Goal: Find specific page/section: Find specific page/section

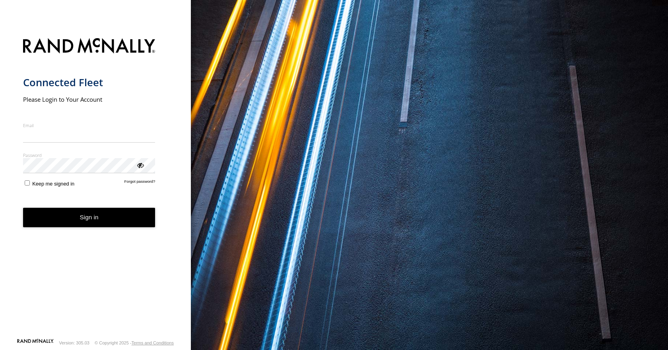
type input "**********"
click at [88, 222] on button "Sign in" at bounding box center [89, 217] width 132 height 19
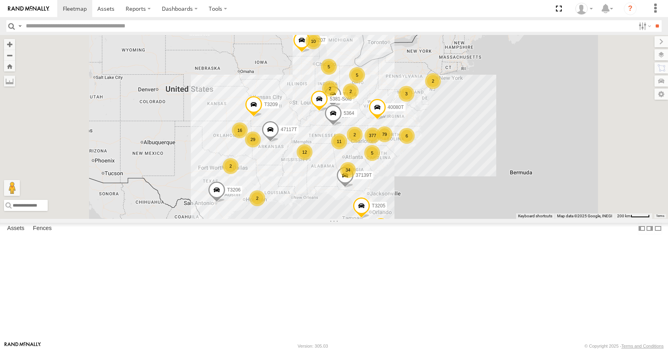
scroll to position [144, 0]
click at [43, 235] on label "Fences" at bounding box center [42, 229] width 27 height 11
click at [0, 0] on div "Future Foam" at bounding box center [0, 0] width 0 height 0
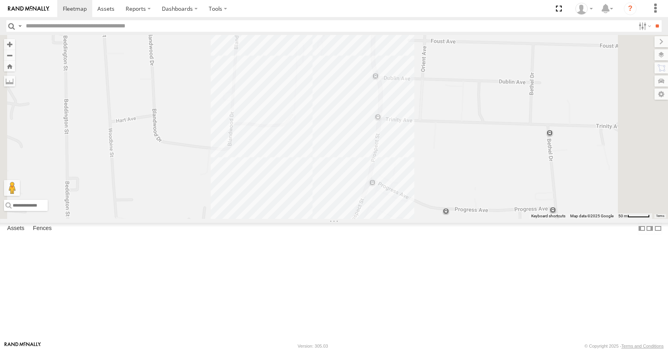
scroll to position [0, 0]
